Goal: Task Accomplishment & Management: Manage account settings

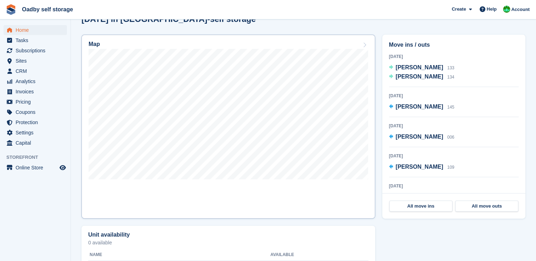
scroll to position [213, 0]
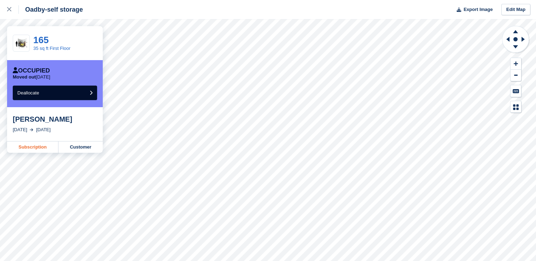
click at [38, 147] on link "Subscription" at bounding box center [32, 147] width 51 height 11
click at [9, 9] on icon at bounding box center [9, 9] width 4 height 4
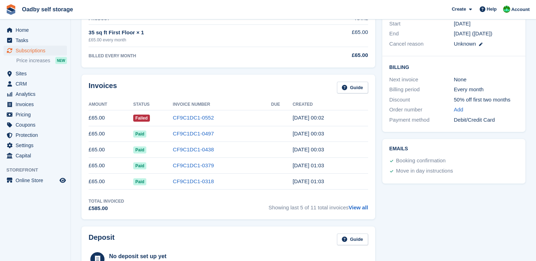
scroll to position [106, 0]
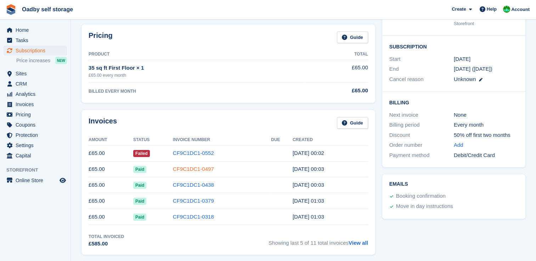
click at [189, 168] on link "CF9C1DC1-0497" at bounding box center [193, 169] width 41 height 6
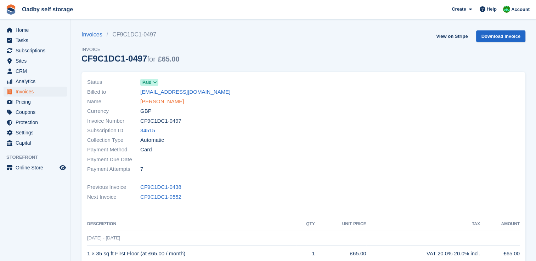
click at [150, 102] on link "[PERSON_NAME]" at bounding box center [162, 102] width 44 height 8
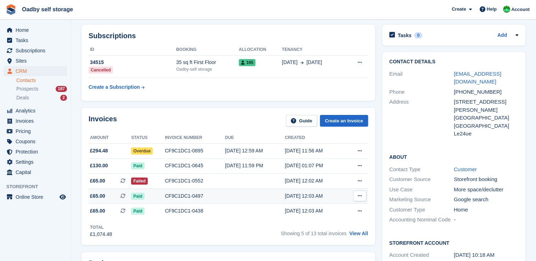
scroll to position [35, 0]
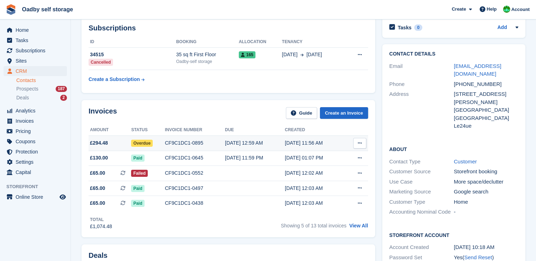
click at [360, 144] on icon at bounding box center [360, 143] width 4 height 5
click at [314, 157] on p "Download PDF" at bounding box center [333, 157] width 62 height 9
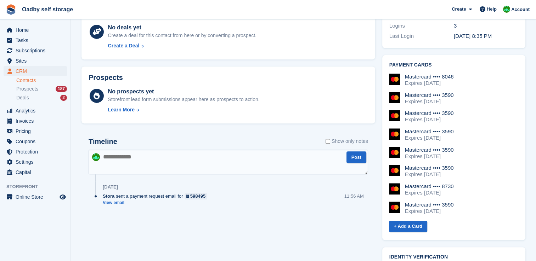
scroll to position [313, 0]
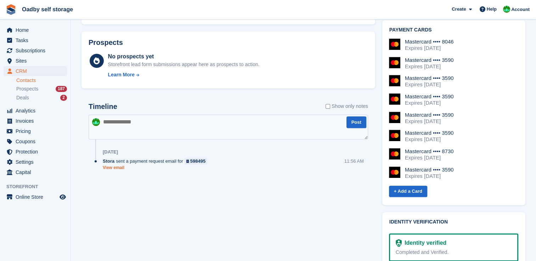
click at [120, 170] on link "View email" at bounding box center [157, 168] width 108 height 6
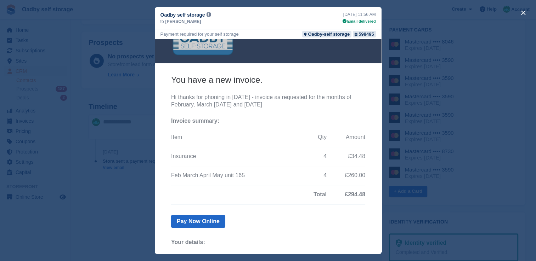
scroll to position [35, 0]
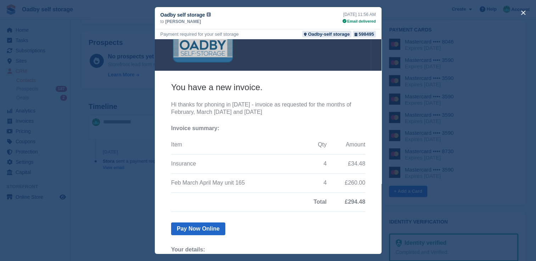
click at [128, 24] on div "close" at bounding box center [268, 130] width 536 height 261
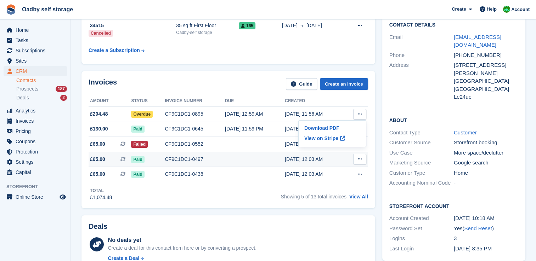
scroll to position [0, 0]
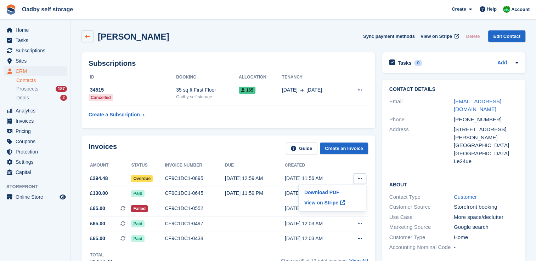
click at [86, 37] on icon at bounding box center [87, 36] width 5 height 5
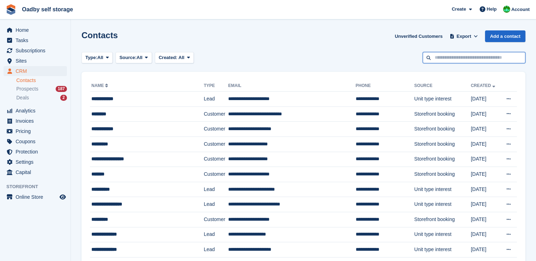
click at [433, 57] on input "text" at bounding box center [474, 58] width 103 height 12
type input "****"
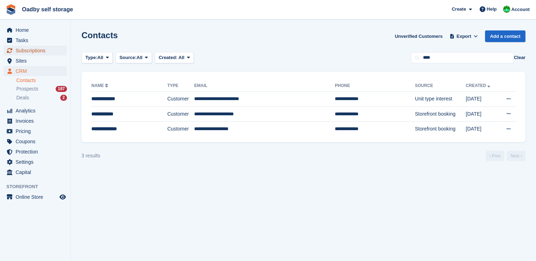
click at [35, 50] on span "Subscriptions" at bounding box center [37, 51] width 43 height 10
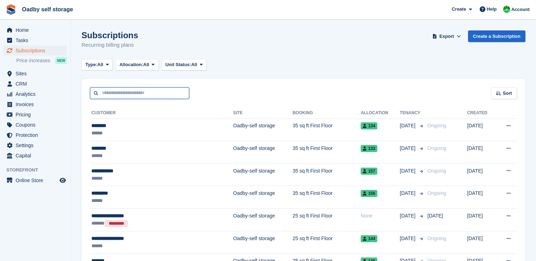
click at [114, 94] on input "text" at bounding box center [139, 94] width 99 height 12
type input "*******"
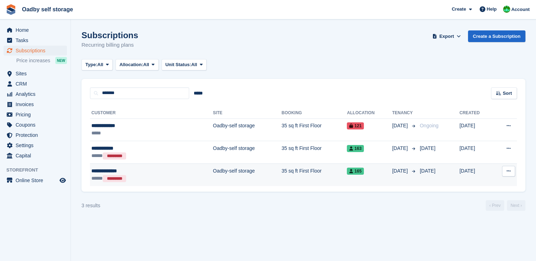
click at [112, 171] on div "**********" at bounding box center [128, 171] width 74 height 7
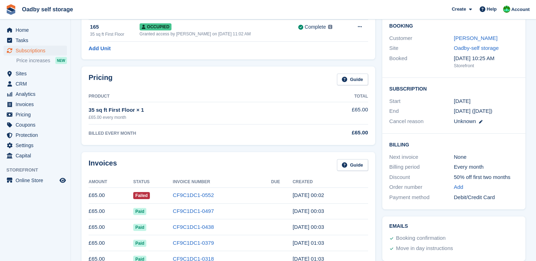
scroll to position [44, 0]
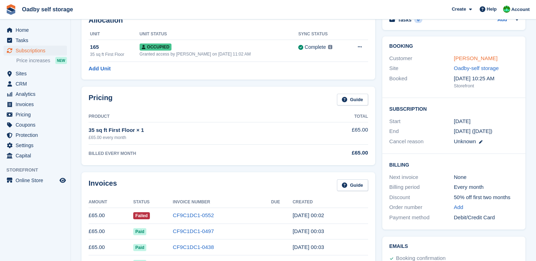
click at [471, 59] on link "[PERSON_NAME]" at bounding box center [476, 58] width 44 height 6
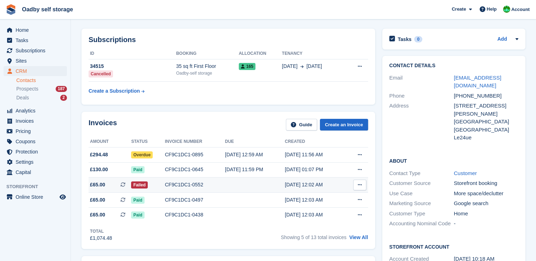
scroll to position [35, 0]
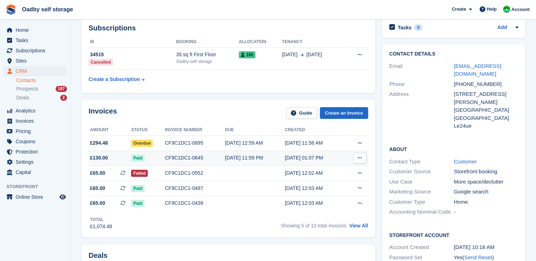
click at [360, 157] on icon at bounding box center [360, 158] width 4 height 5
click at [221, 157] on div "CF9C1DC1-0645" at bounding box center [195, 157] width 60 height 7
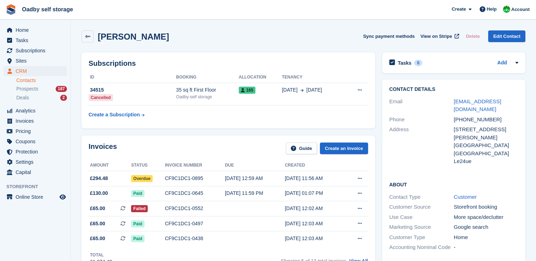
scroll to position [35, 0]
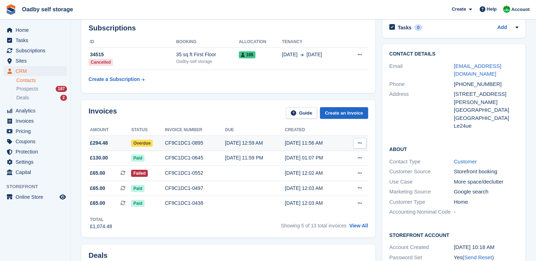
click at [187, 145] on div "CF9C1DC1-0895" at bounding box center [195, 143] width 60 height 7
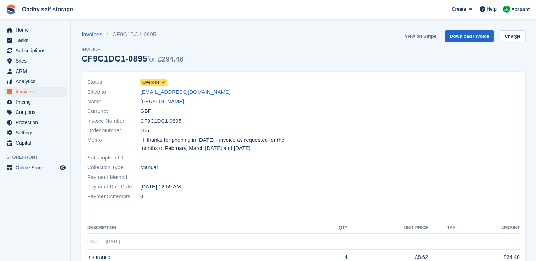
click at [426, 36] on link "View on Stripe" at bounding box center [420, 36] width 37 height 12
click at [164, 102] on link "[PERSON_NAME]" at bounding box center [162, 102] width 44 height 8
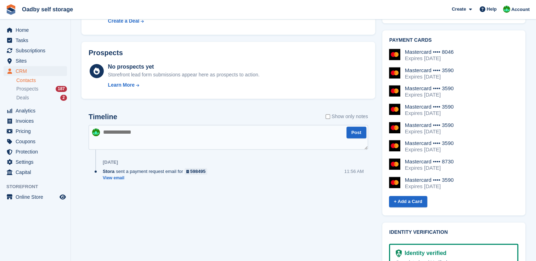
scroll to position [313, 0]
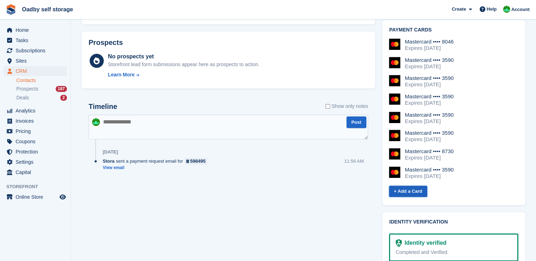
click at [415, 186] on link "+ Add a Card" at bounding box center [408, 192] width 38 height 12
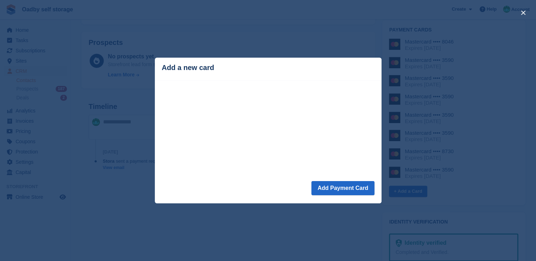
click at [262, 189] on footer "Add Payment Card" at bounding box center [268, 192] width 227 height 22
click at [270, 67] on div "Add a new card" at bounding box center [268, 68] width 213 height 8
click at [134, 79] on div "close" at bounding box center [268, 130] width 536 height 261
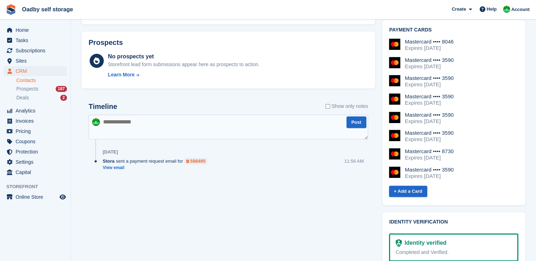
click at [197, 162] on div "598495" at bounding box center [197, 161] width 15 height 7
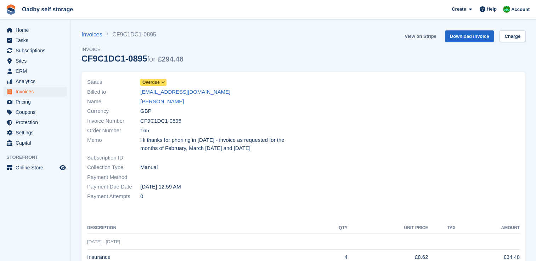
click at [427, 36] on link "View on Stripe" at bounding box center [420, 36] width 37 height 12
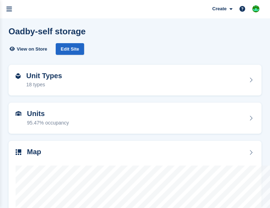
click at [0, 0] on span "Invoices" at bounding box center [0, 0] width 0 height 0
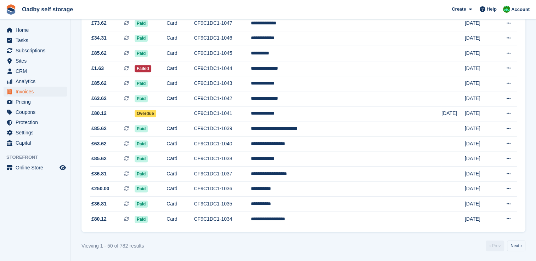
scroll to position [651, 0]
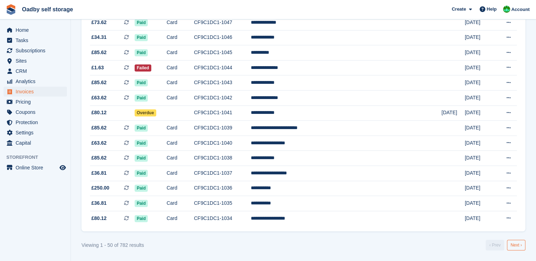
click at [269, 208] on link "Next ›" at bounding box center [516, 245] width 18 height 11
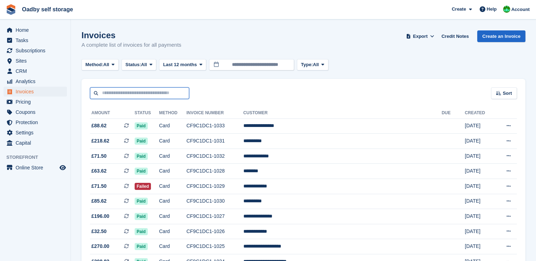
click at [109, 95] on input "text" at bounding box center [139, 94] width 99 height 12
type input "*******"
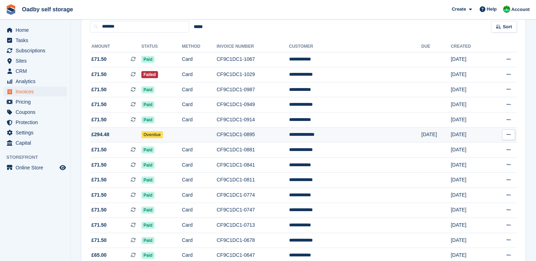
scroll to position [71, 0]
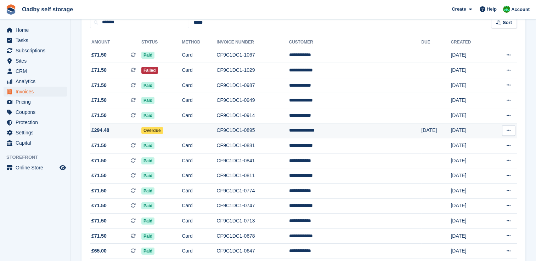
click at [269, 133] on td "**********" at bounding box center [355, 130] width 133 height 15
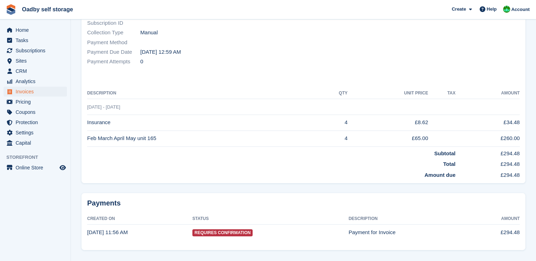
scroll to position [147, 0]
